Goal: Task Accomplishment & Management: Complete application form

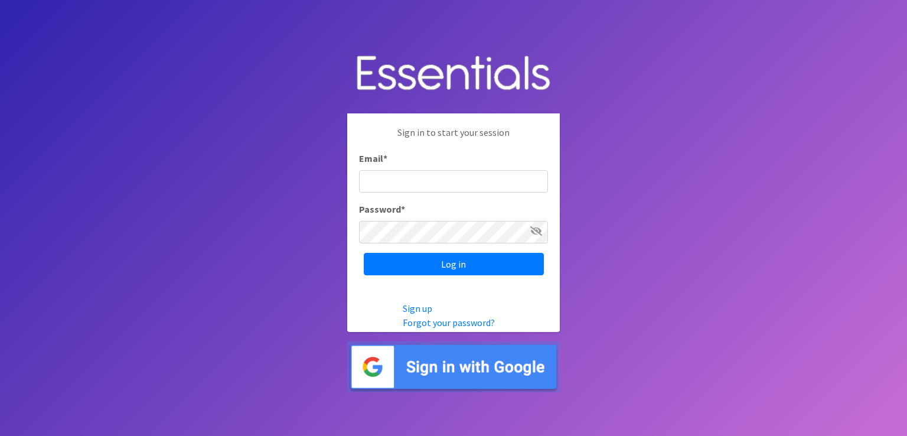
type input "[EMAIL_ADDRESS][DOMAIN_NAME]"
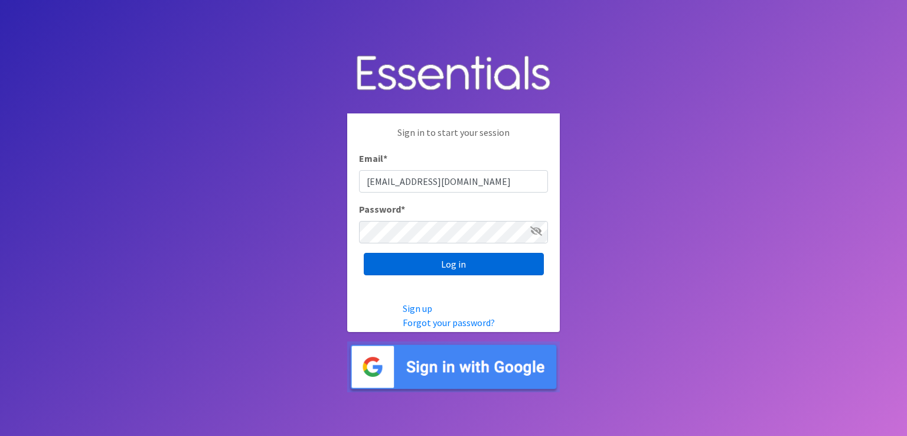
click at [451, 260] on input "Log in" at bounding box center [454, 264] width 180 height 22
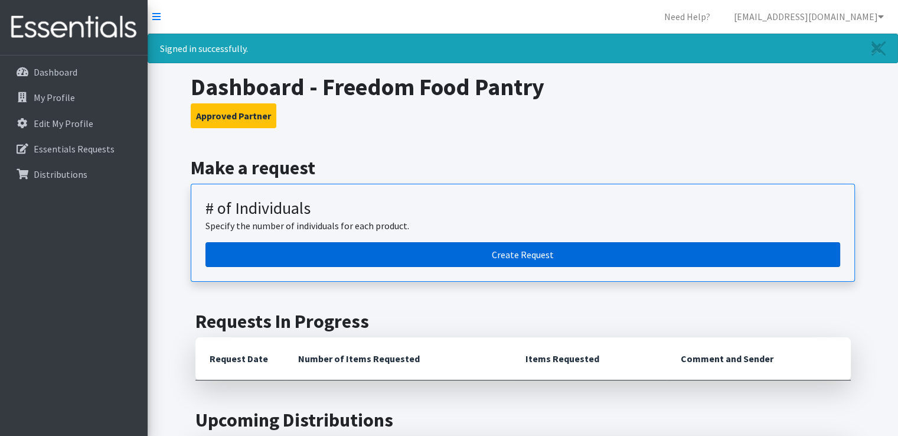
click at [519, 256] on link "Create Request" at bounding box center [522, 254] width 635 height 25
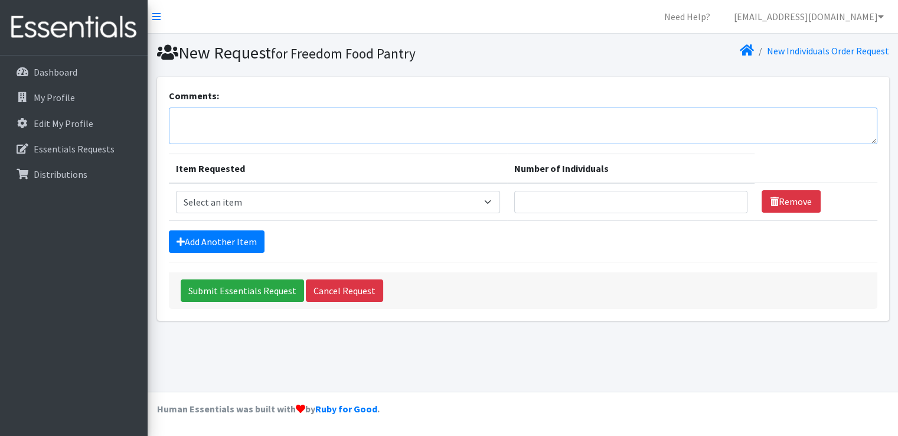
click at [198, 118] on textarea "Comments:" at bounding box center [523, 125] width 709 height 37
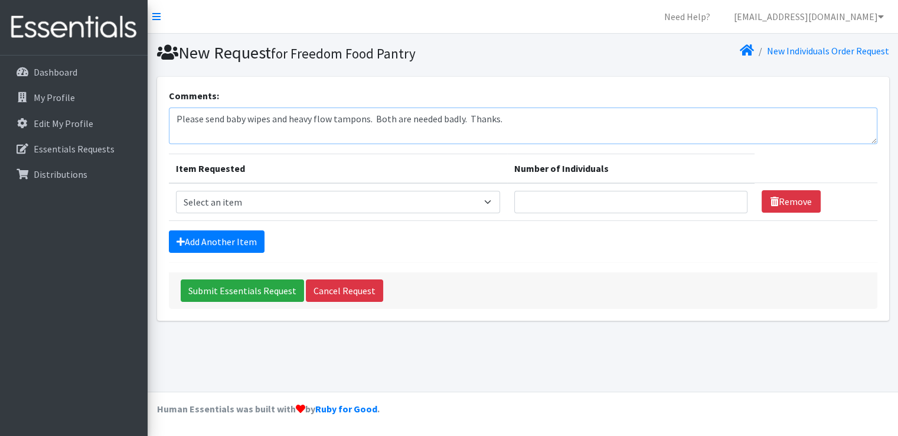
type textarea "Please send baby wipes and heavy flow tampons. Both are needed badly. Thanks."
click at [496, 198] on select "Select an item (Newborn) (Preemie) (Size 1) (Size 2) (Size 3) (Size 4) (Size 5)…" at bounding box center [338, 202] width 324 height 22
select select "14508"
click at [176, 191] on select "Select an item (Newborn) (Preemie) (Size 1) (Size 2) (Size 3) (Size 4) (Size 5)…" at bounding box center [338, 202] width 324 height 22
click at [583, 202] on input "Number of Individuals" at bounding box center [630, 202] width 233 height 22
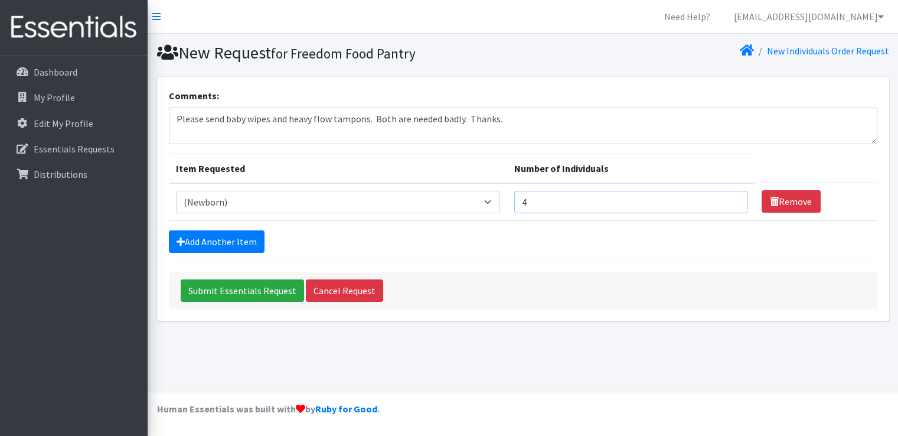
type input "4"
click at [205, 239] on link "Add Another Item" at bounding box center [217, 241] width 96 height 22
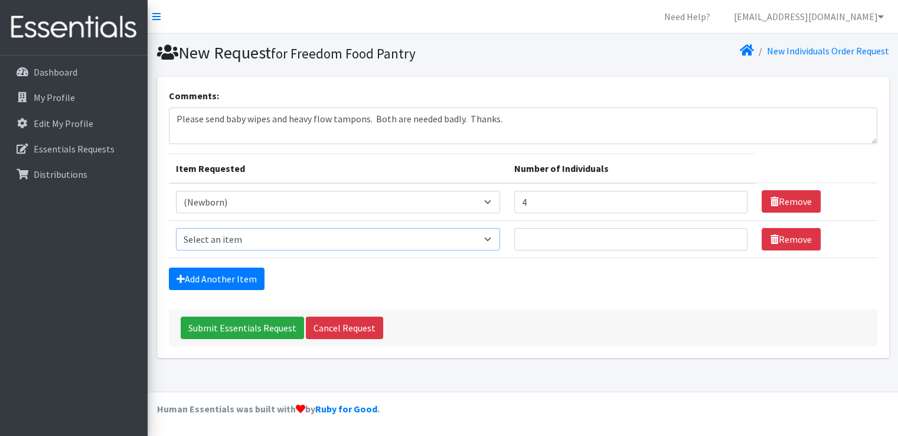
click at [492, 239] on select "Select an item (Newborn) (Preemie) (Size 1) (Size 2) (Size 3) (Size 4) (Size 5)…" at bounding box center [338, 239] width 324 height 22
select select "14509"
click at [176, 228] on select "Select an item (Newborn) (Preemie) (Size 1) (Size 2) (Size 3) (Size 4) (Size 5)…" at bounding box center [338, 239] width 324 height 22
click at [548, 243] on input "Number of Individuals" at bounding box center [630, 239] width 233 height 22
type input "2"
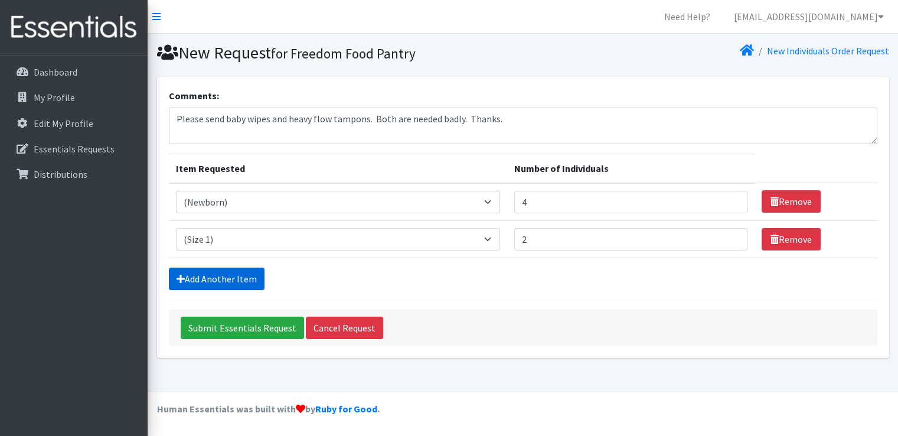
click at [225, 273] on link "Add Another Item" at bounding box center [217, 278] width 96 height 22
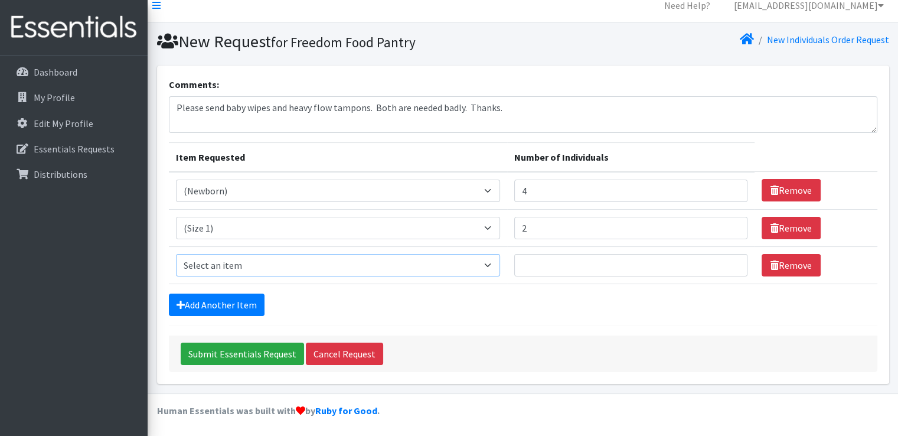
click at [491, 262] on select "Select an item (Newborn) (Preemie) (Size 1) (Size 2) (Size 3) (Size 4) (Size 5)…" at bounding box center [338, 265] width 324 height 22
select select "14488"
click at [176, 254] on select "Select an item (Newborn) (Preemie) (Size 1) (Size 2) (Size 3) (Size 4) (Size 5)…" at bounding box center [338, 265] width 324 height 22
click at [540, 265] on input "Number of Individuals" at bounding box center [630, 265] width 233 height 22
type input "4"
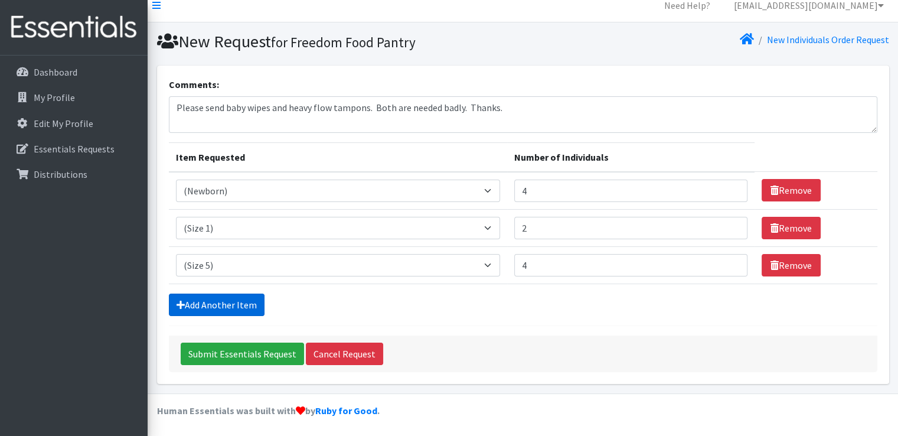
click at [229, 305] on link "Add Another Item" at bounding box center [217, 304] width 96 height 22
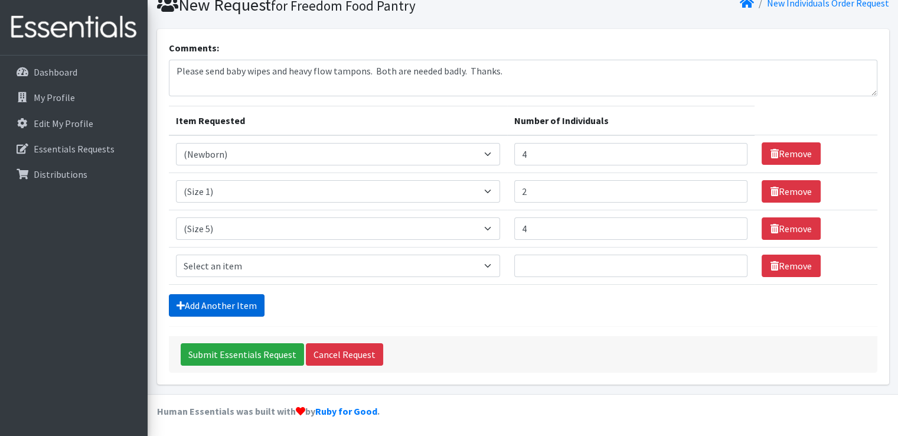
scroll to position [48, 0]
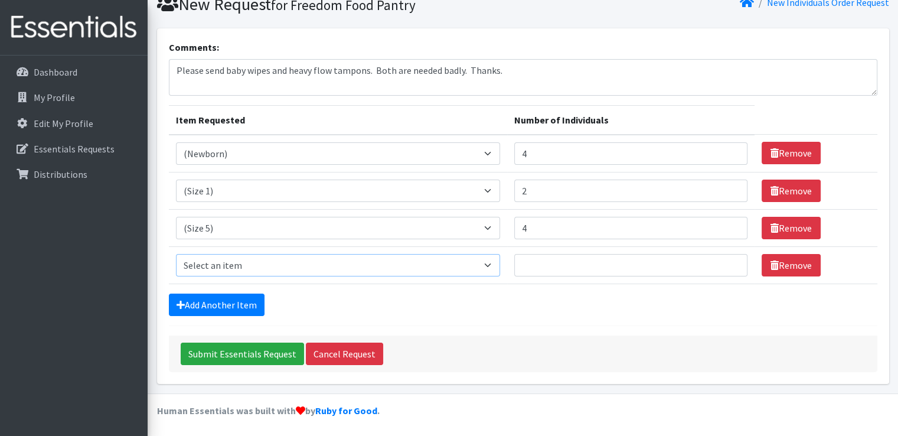
click at [497, 265] on select "Select an item (Newborn) (Preemie) (Size 1) (Size 2) (Size 3) (Size 4) (Size 5)…" at bounding box center [338, 265] width 324 height 22
select select "14491"
click at [176, 254] on select "Select an item (Newborn) (Preemie) (Size 1) (Size 2) (Size 3) (Size 4) (Size 5)…" at bounding box center [338, 265] width 324 height 22
click at [531, 259] on input "Number of Individuals" at bounding box center [630, 265] width 233 height 22
type input "6"
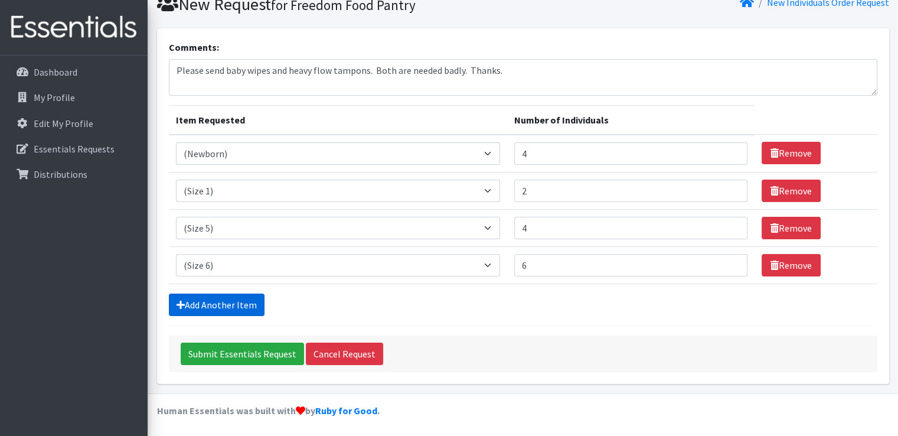
click at [225, 303] on link "Add Another Item" at bounding box center [217, 304] width 96 height 22
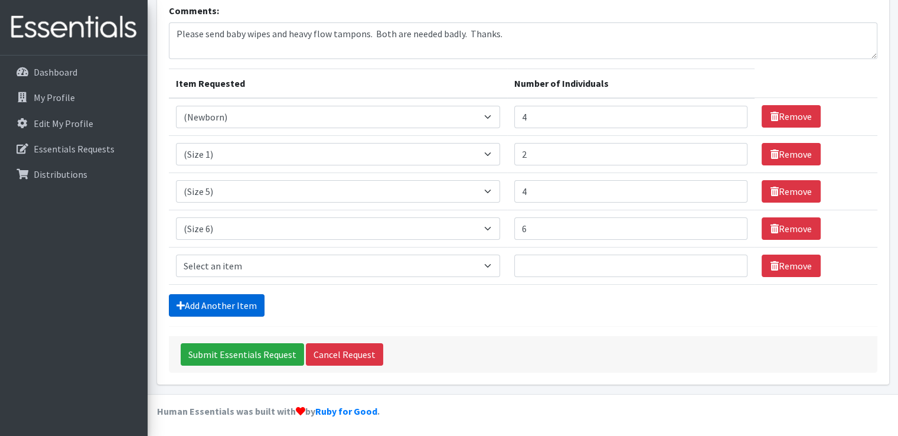
scroll to position [85, 0]
click at [494, 263] on select "Select an item (Newborn) (Preemie) (Size 1) (Size 2) (Size 3) (Size 4) (Size 5)…" at bounding box center [338, 266] width 324 height 22
select select "15011"
click at [176, 255] on select "Select an item (Newborn) (Preemie) (Size 1) (Size 2) (Size 3) (Size 4) (Size 5)…" at bounding box center [338, 266] width 324 height 22
click at [531, 259] on input "Number of Individuals" at bounding box center [630, 266] width 233 height 22
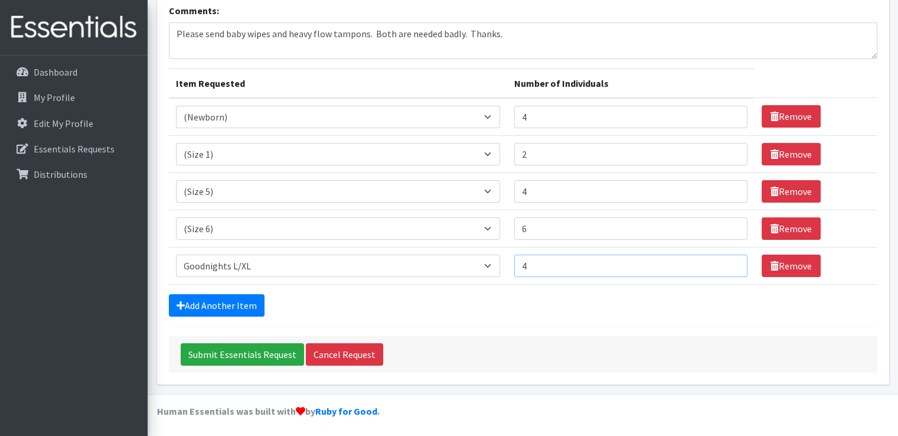
type input "4"
click at [223, 301] on link "Add Another Item" at bounding box center [217, 305] width 96 height 22
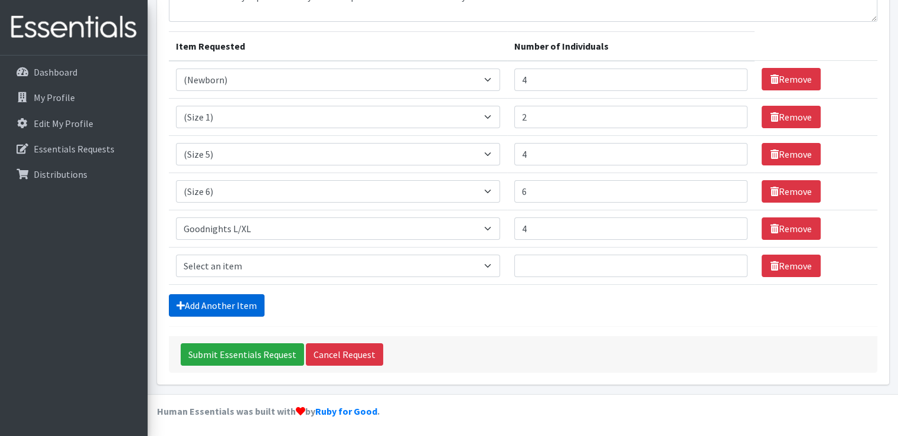
scroll to position [123, 0]
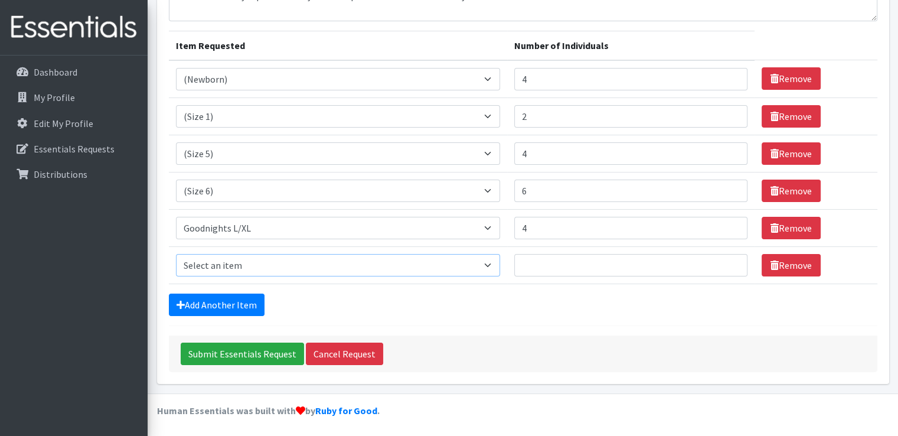
click at [497, 267] on select "Select an item (Newborn) (Preemie) (Size 1) (Size 2) (Size 3) (Size 4) (Size 5)…" at bounding box center [338, 265] width 324 height 22
select select "14955"
click at [176, 254] on select "Select an item (Newborn) (Preemie) (Size 1) (Size 2) (Size 3) (Size 4) (Size 5)…" at bounding box center [338, 265] width 324 height 22
click at [531, 268] on input "Number of Individuals" at bounding box center [630, 265] width 233 height 22
type input "2"
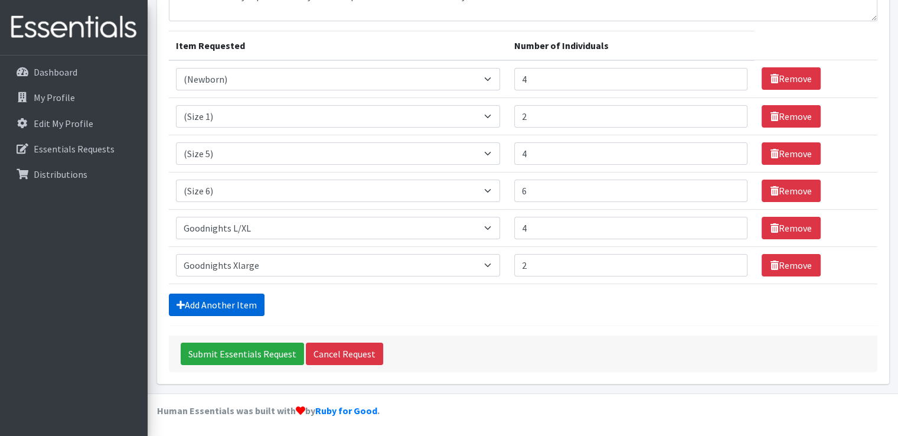
click at [207, 301] on link "Add Another Item" at bounding box center [217, 304] width 96 height 22
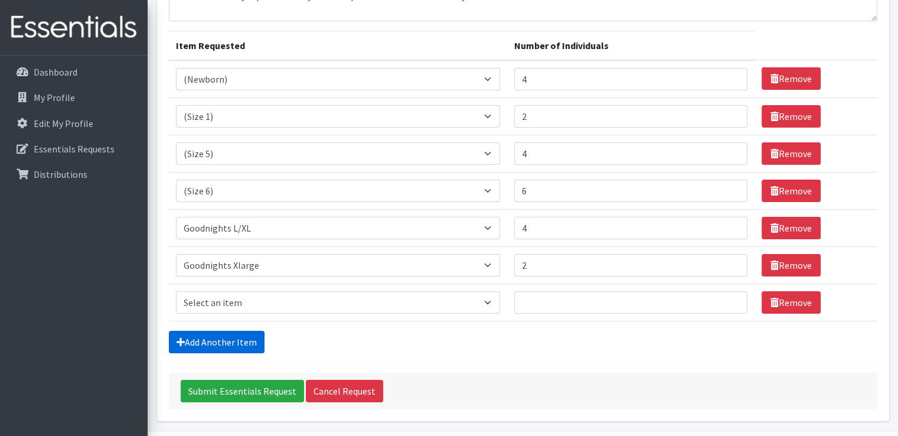
scroll to position [159, 0]
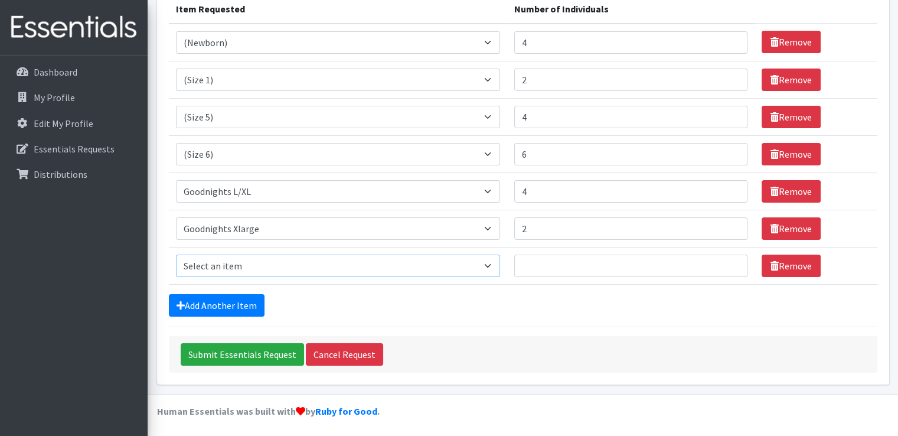
click at [495, 265] on select "Select an item (Newborn) (Preemie) (Size 1) (Size 2) (Size 3) (Size 4) (Size 5)…" at bounding box center [338, 266] width 324 height 22
select select "14498"
click at [176, 255] on select "Select an item (Newborn) (Preemie) (Size 1) (Size 2) (Size 3) (Size 4) (Size 5)…" at bounding box center [338, 266] width 324 height 22
click at [537, 262] on input "Number of Individuals" at bounding box center [630, 266] width 233 height 22
type input "5"
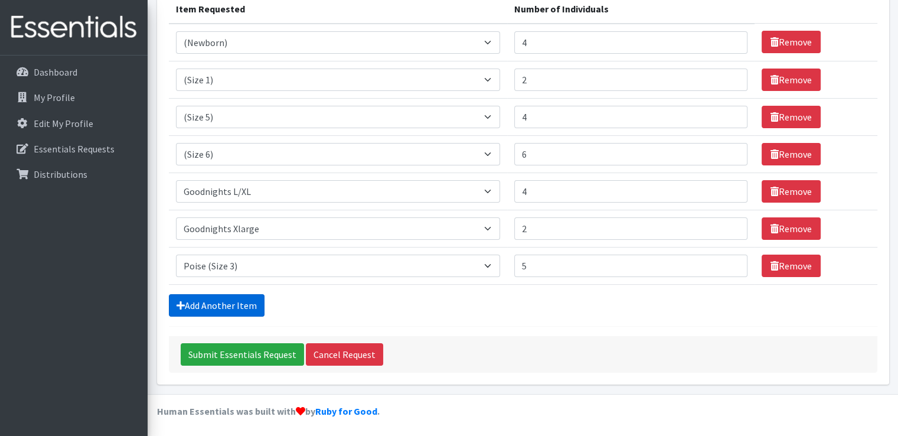
click at [229, 301] on link "Add Another Item" at bounding box center [217, 305] width 96 height 22
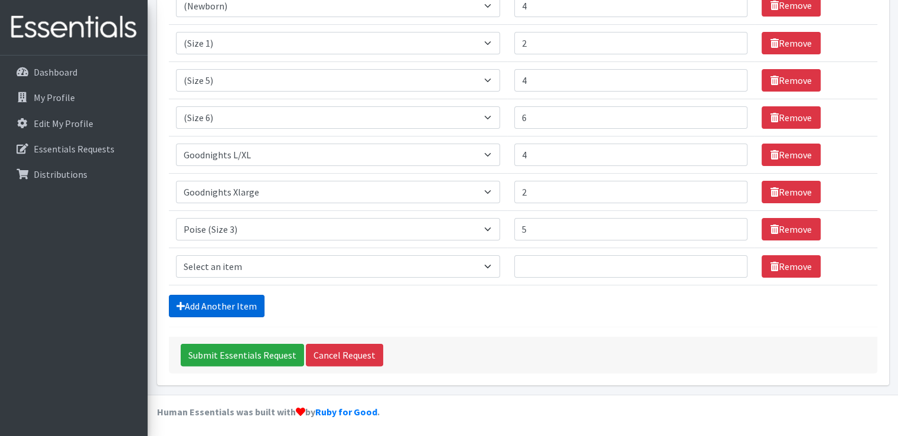
scroll to position [197, 0]
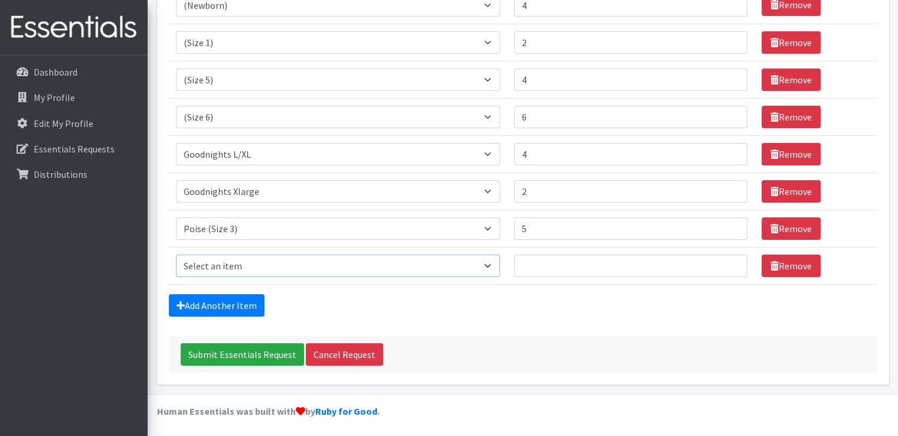
click at [494, 265] on select "Select an item (Newborn) (Preemie) (Size 1) (Size 2) (Size 3) (Size 4) (Size 5)…" at bounding box center [338, 266] width 324 height 22
select select "14512"
click at [176, 255] on select "Select an item (Newborn) (Preemie) (Size 1) (Size 2) (Size 3) (Size 4) (Size 5)…" at bounding box center [338, 266] width 324 height 22
click at [547, 251] on td "Number of Individuals" at bounding box center [630, 265] width 247 height 37
click at [539, 260] on input "Number of Individuals" at bounding box center [630, 266] width 233 height 22
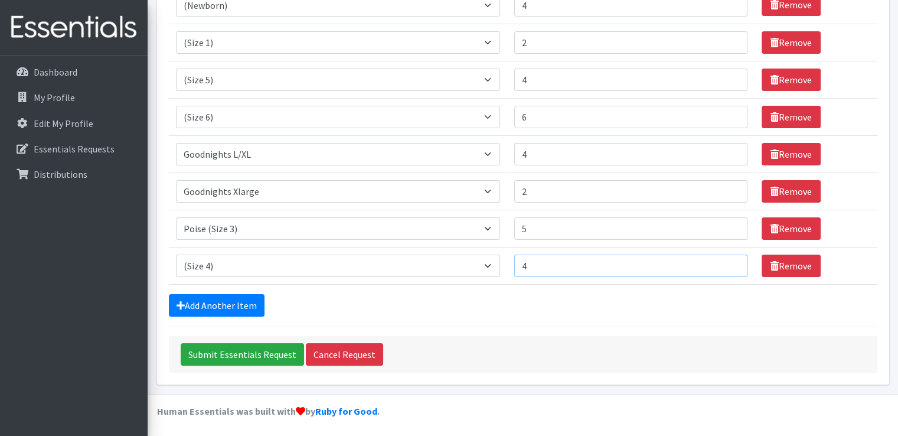
type input "4"
click at [233, 300] on link "Add Another Item" at bounding box center [217, 305] width 96 height 22
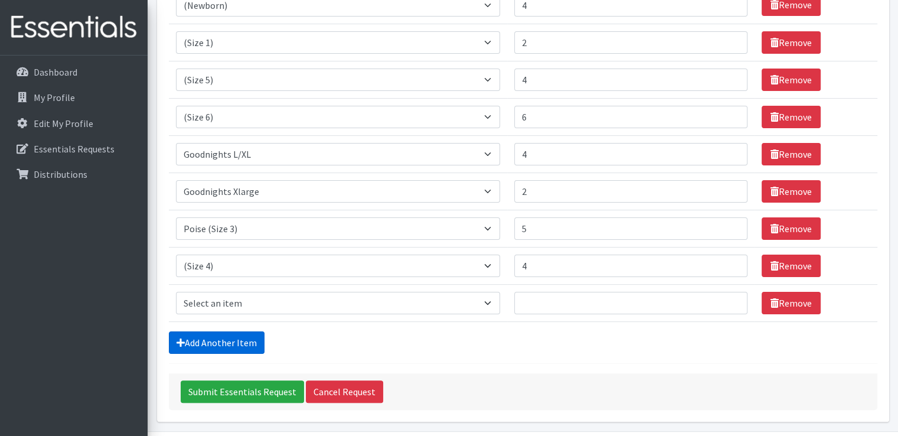
scroll to position [234, 0]
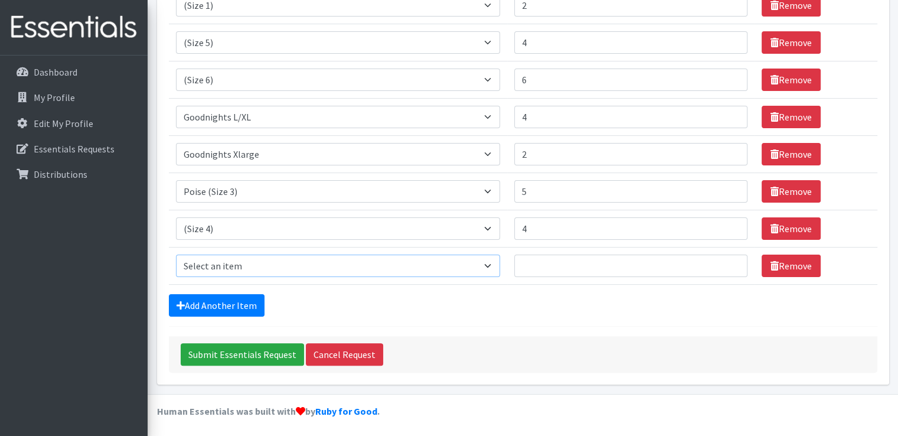
click at [494, 263] on select "Select an item (Newborn) (Preemie) (Size 1) (Size 2) (Size 3) (Size 4) (Size 5)…" at bounding box center [338, 266] width 324 height 22
select select "14768"
click at [176, 255] on select "Select an item (Newborn) (Preemie) (Size 1) (Size 2) (Size 3) (Size 4) (Size 5)…" at bounding box center [338, 266] width 324 height 22
click at [546, 263] on input "Number of Individuals" at bounding box center [630, 266] width 233 height 22
type input "7"
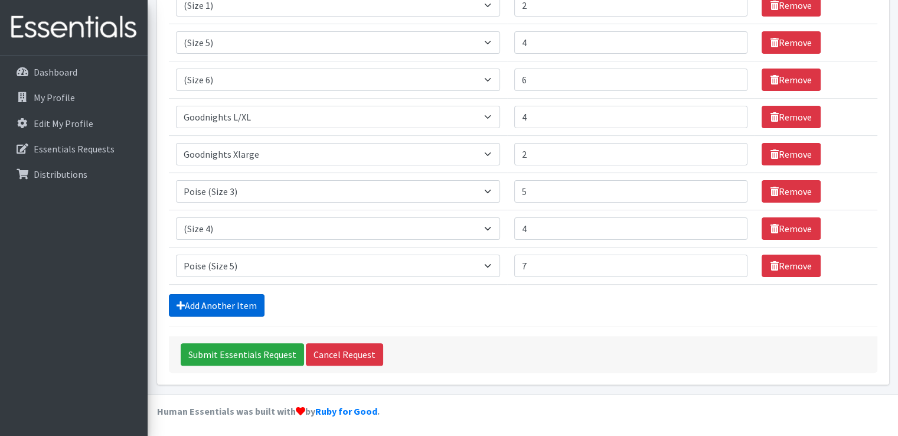
click at [223, 301] on link "Add Another Item" at bounding box center [217, 305] width 96 height 22
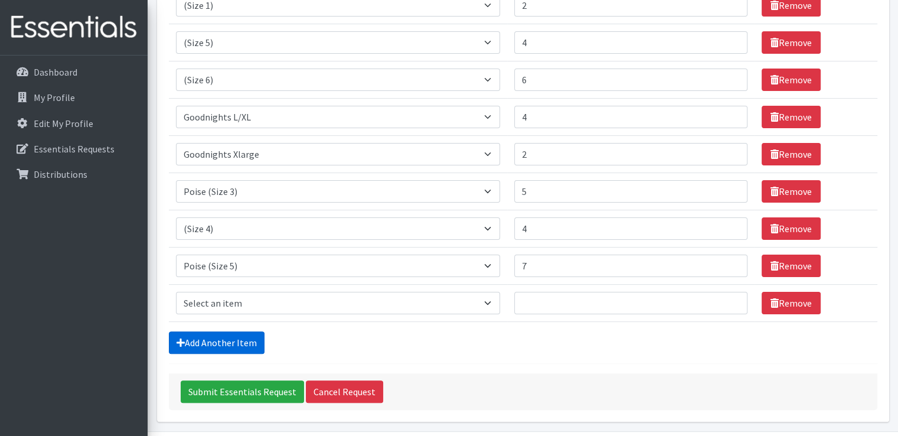
scroll to position [271, 0]
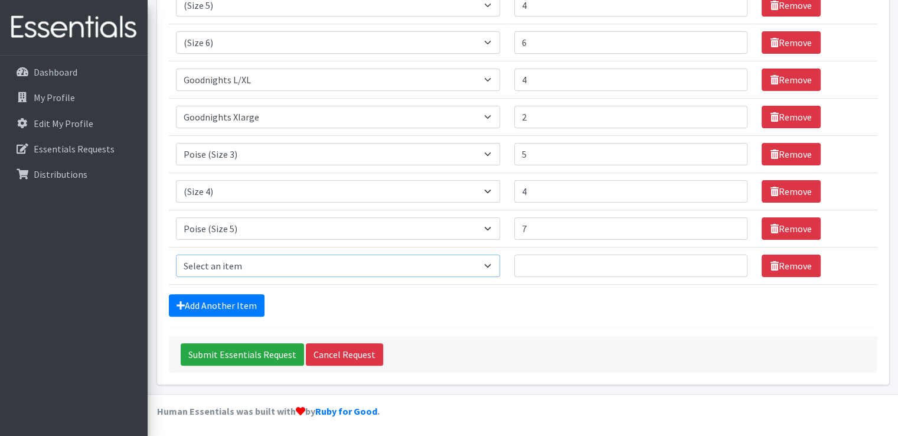
click at [273, 259] on select "Select an item (Newborn) (Preemie) (Size 1) (Size 2) (Size 3) (Size 4) (Size 5)…" at bounding box center [338, 266] width 324 height 22
select select "14494"
click at [176, 255] on select "Select an item (Newborn) (Preemie) (Size 1) (Size 2) (Size 3) (Size 4) (Size 5)…" at bounding box center [338, 266] width 324 height 22
click at [785, 77] on link "Remove" at bounding box center [791, 79] width 59 height 22
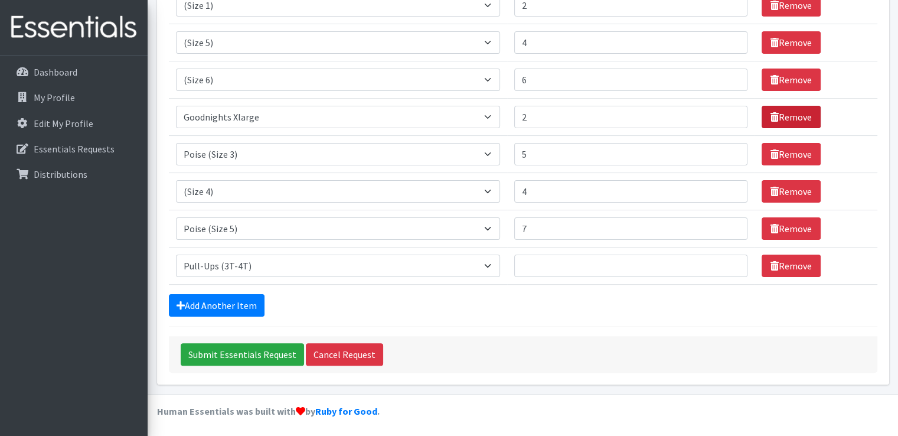
click at [784, 117] on link "Remove" at bounding box center [791, 117] width 59 height 22
click at [546, 263] on input "Number of Individuals" at bounding box center [630, 266] width 233 height 22
type input "6"
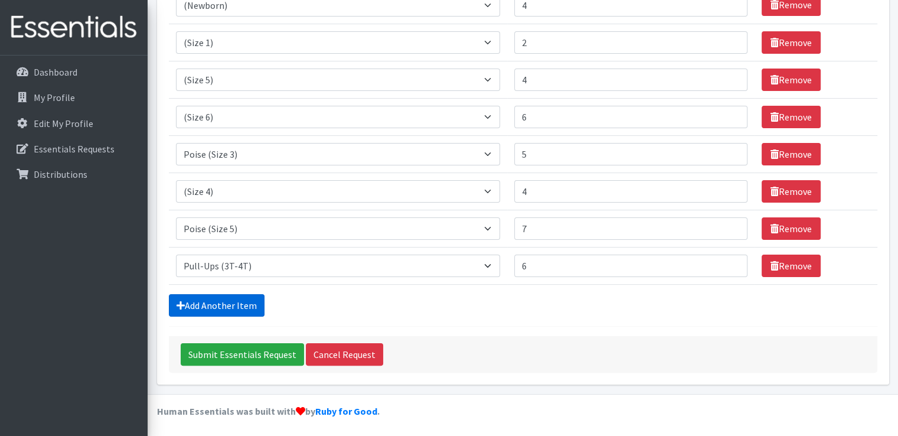
click at [210, 298] on link "Add Another Item" at bounding box center [217, 305] width 96 height 22
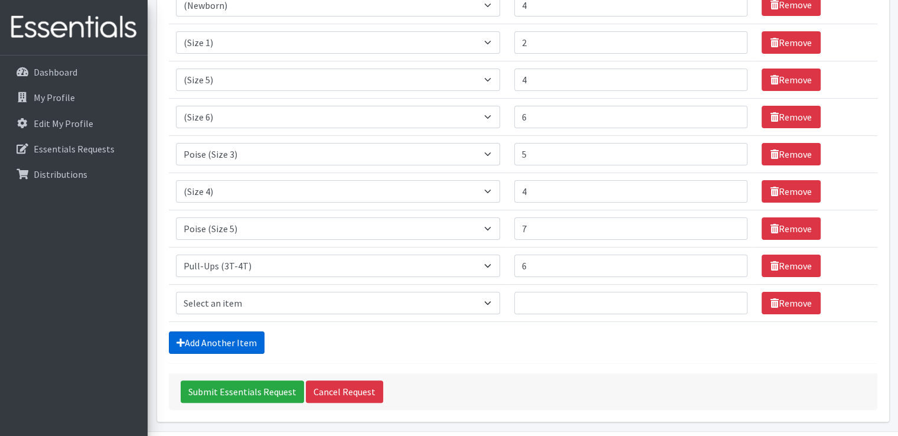
scroll to position [234, 0]
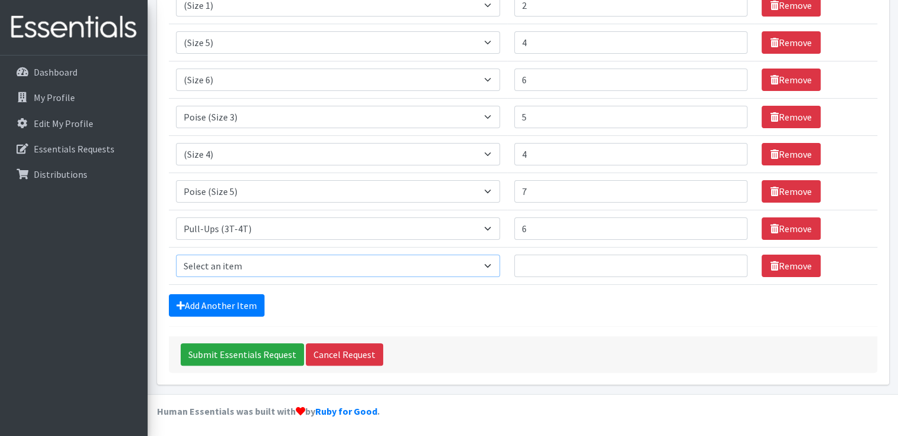
click at [324, 258] on select "Select an item (Newborn) (Preemie) (Size 1) (Size 2) (Size 3) (Size 4) (Size 5)…" at bounding box center [338, 266] width 324 height 22
select select "14506"
click at [176, 255] on select "Select an item (Newborn) (Preemie) (Size 1) (Size 2) (Size 3) (Size 4) (Size 5)…" at bounding box center [338, 266] width 324 height 22
click at [543, 264] on input "Number of Individuals" at bounding box center [630, 266] width 233 height 22
type input "2"
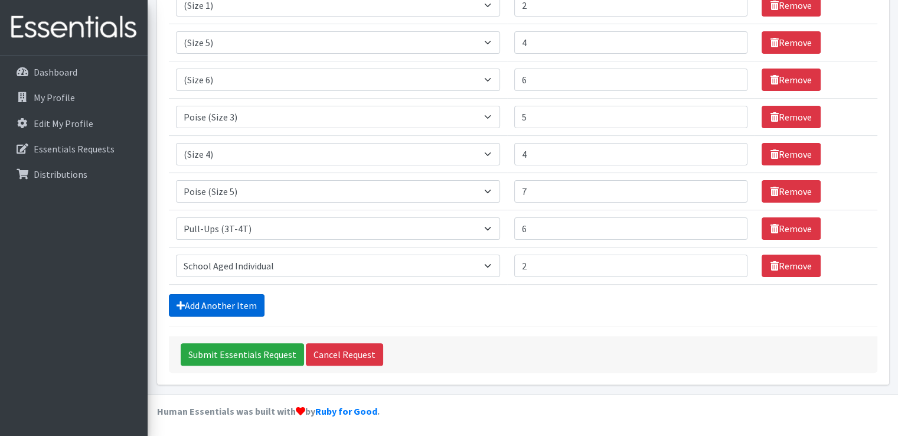
click at [223, 298] on link "Add Another Item" at bounding box center [217, 305] width 96 height 22
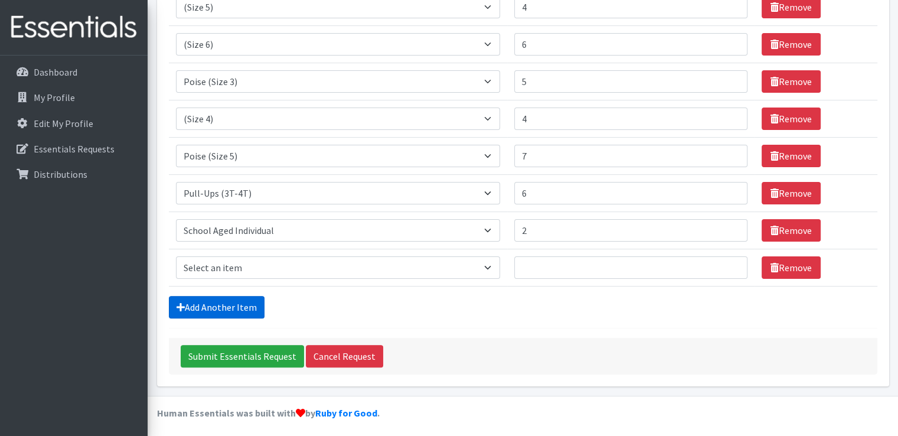
scroll to position [271, 0]
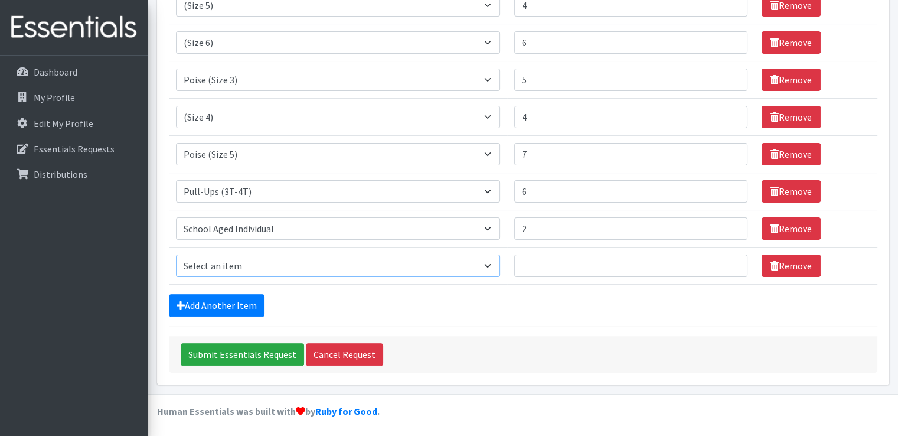
click at [500, 264] on select "Select an item (Newborn) (Preemie) (Size 1) (Size 2) (Size 3) (Size 4) (Size 5)…" at bounding box center [338, 266] width 324 height 22
select select "14777"
click at [176, 255] on select "Select an item (Newborn) (Preemie) (Size 1) (Size 2) (Size 3) (Size 4) (Size 5)…" at bounding box center [338, 266] width 324 height 22
click at [539, 267] on input "Number of Individuals" at bounding box center [630, 266] width 233 height 22
type input "2"
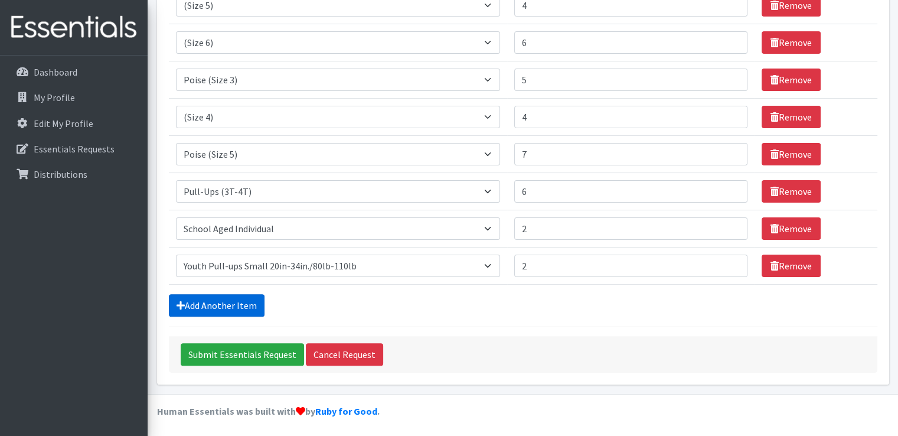
click at [214, 300] on link "Add Another Item" at bounding box center [217, 305] width 96 height 22
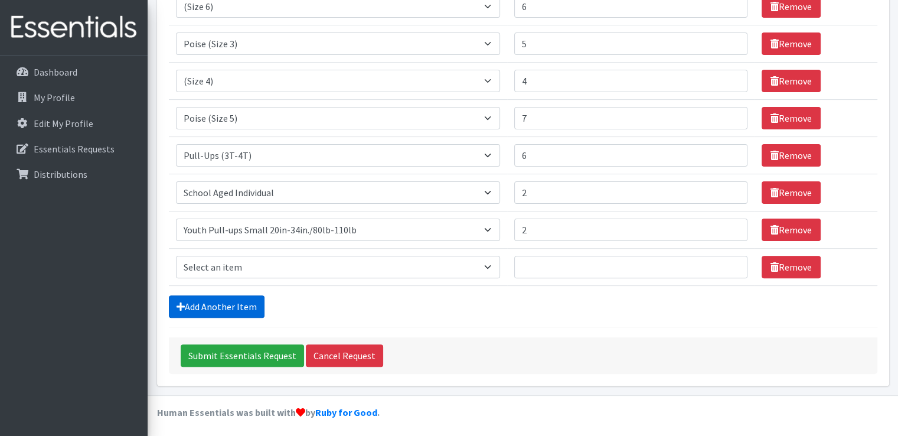
scroll to position [308, 0]
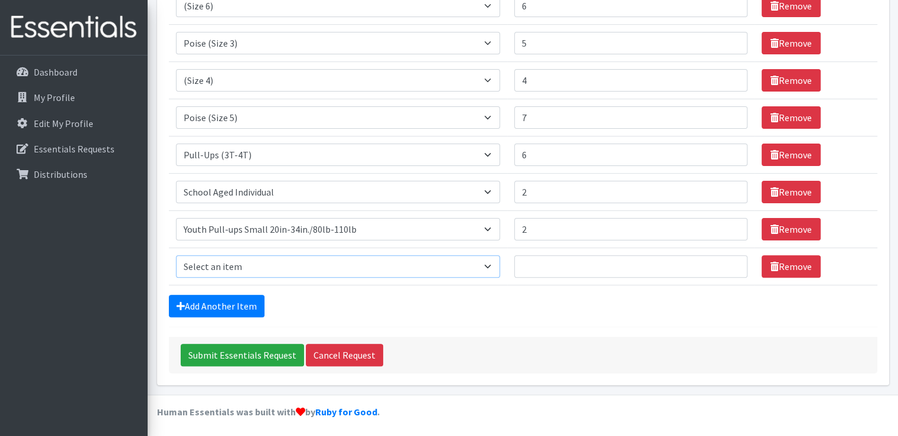
click at [295, 263] on select "Select an item (Newborn) (Preemie) (Size 1) (Size 2) (Size 3) (Size 4) (Size 5)…" at bounding box center [338, 266] width 324 height 22
select select "14487"
click at [176, 255] on select "Select an item (Newborn) (Preemie) (Size 1) (Size 2) (Size 3) (Size 4) (Size 5)…" at bounding box center [338, 266] width 324 height 22
click at [539, 260] on input "Number of Individuals" at bounding box center [630, 266] width 233 height 22
type input "5"
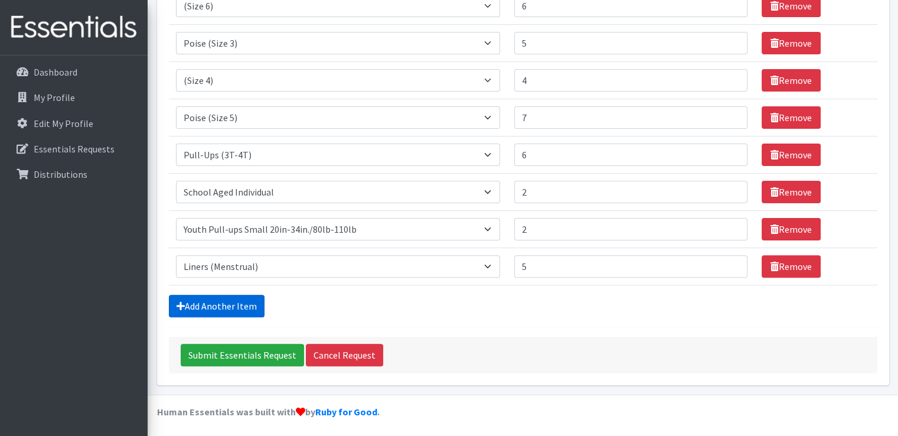
click at [227, 301] on link "Add Another Item" at bounding box center [217, 306] width 96 height 22
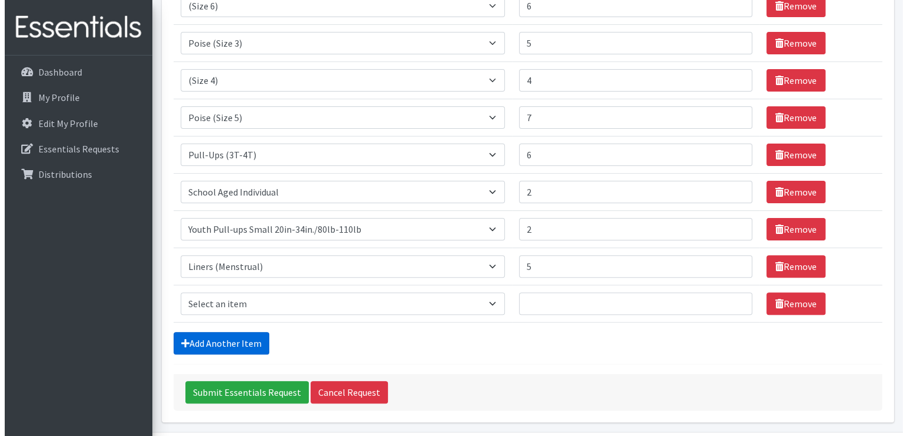
scroll to position [345, 0]
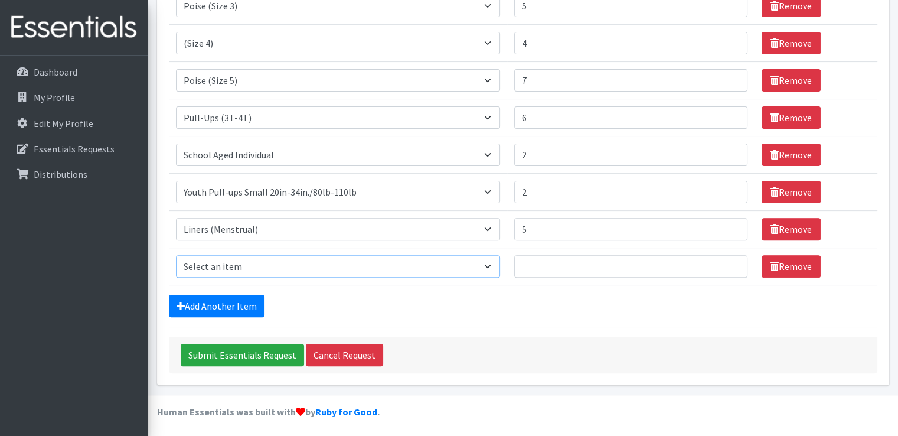
click at [253, 265] on select "Select an item (Newborn) (Preemie) (Size 1) (Size 2) (Size 3) (Size 4) (Size 5)…" at bounding box center [338, 266] width 324 height 22
click at [236, 351] on input "Submit Essentials Request" at bounding box center [242, 355] width 123 height 22
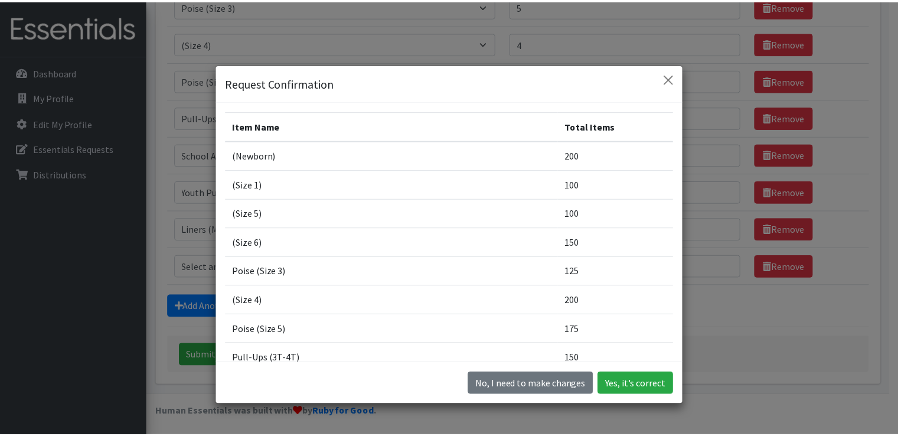
scroll to position [59, 0]
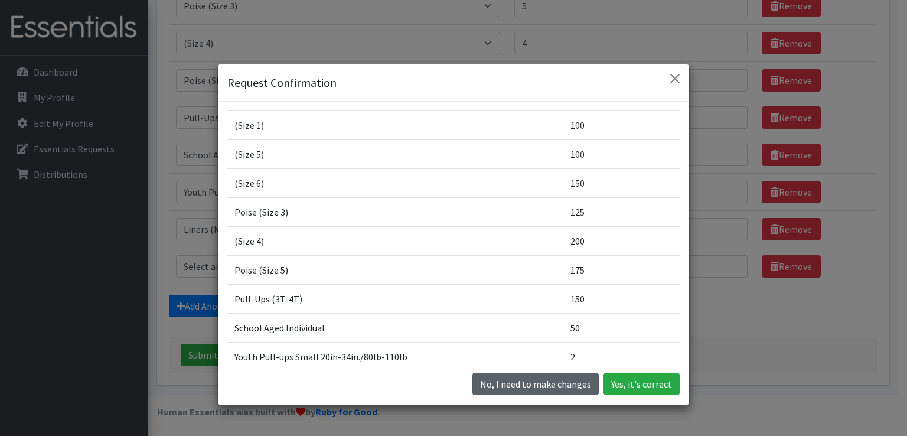
click at [557, 385] on button "No, I need to make changes" at bounding box center [535, 384] width 126 height 22
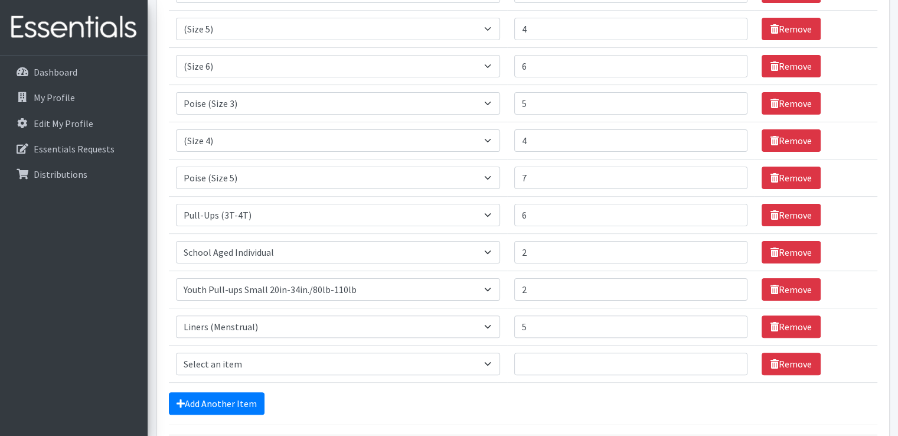
scroll to position [227, 0]
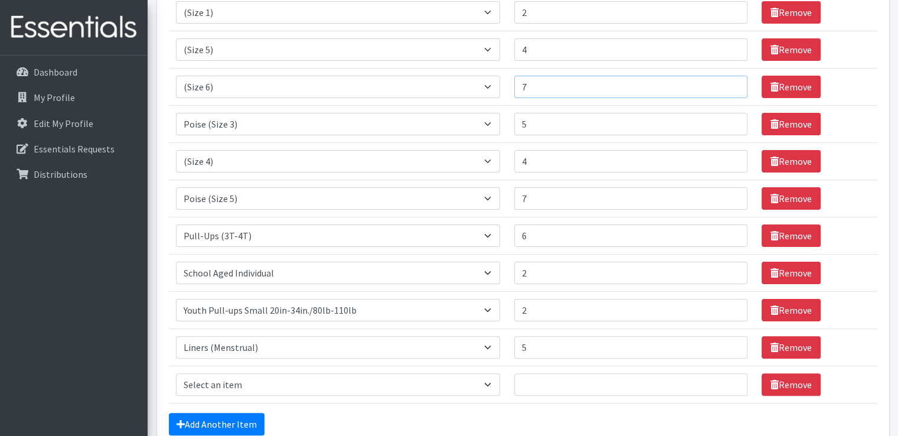
type input "7"
click at [729, 83] on input "7" at bounding box center [630, 87] width 233 height 22
type input "6"
click at [732, 120] on input "6" at bounding box center [630, 124] width 233 height 22
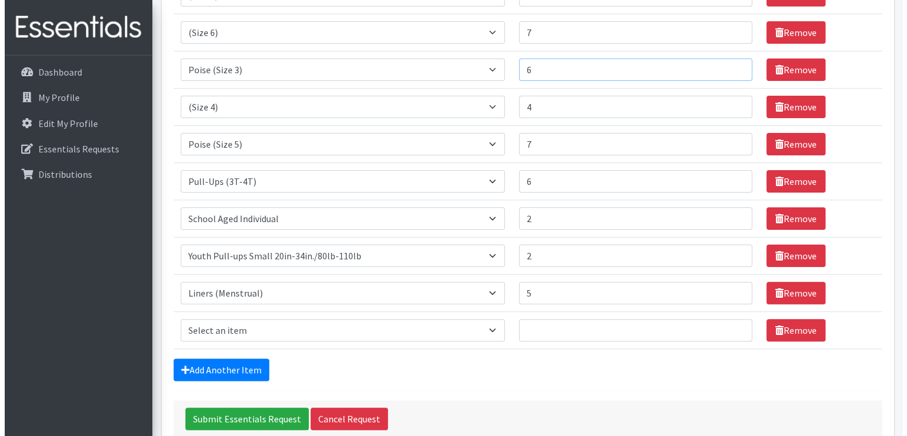
scroll to position [345, 0]
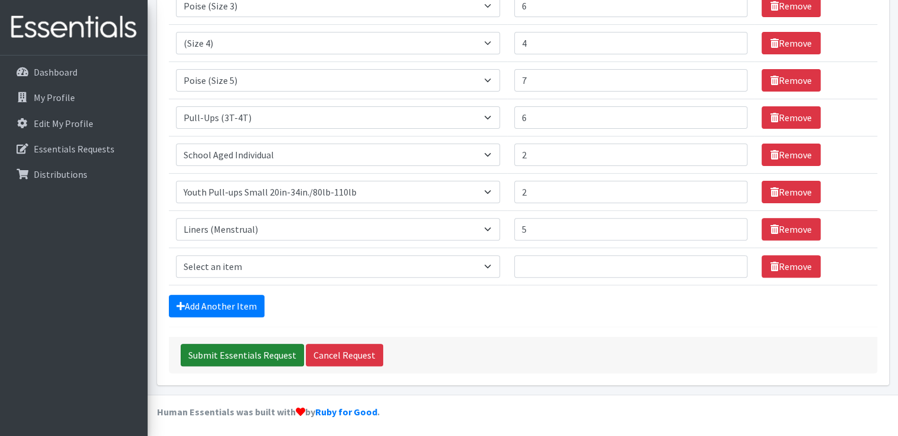
click at [212, 350] on input "Submit Essentials Request" at bounding box center [242, 355] width 123 height 22
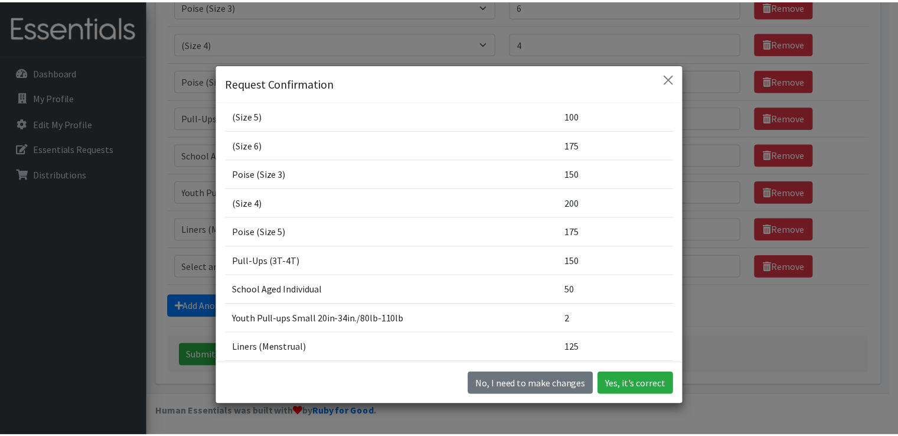
scroll to position [118, 0]
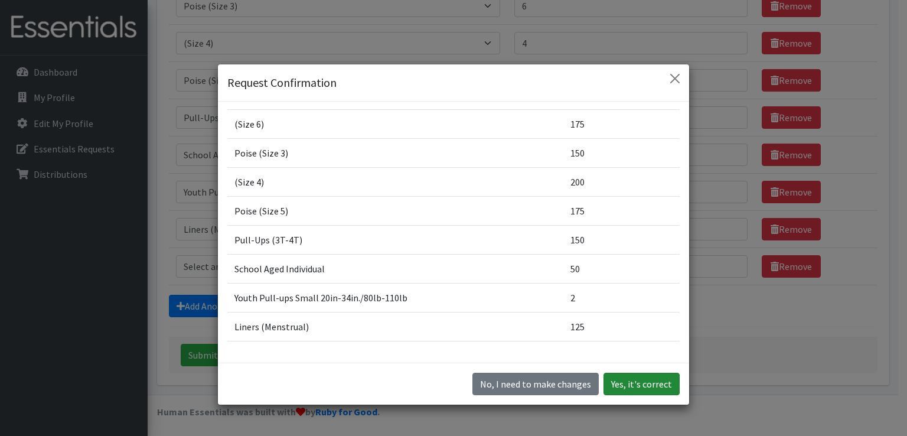
click at [649, 382] on button "Yes, it's correct" at bounding box center [641, 384] width 76 height 22
